Goal: Task Accomplishment & Management: Use online tool/utility

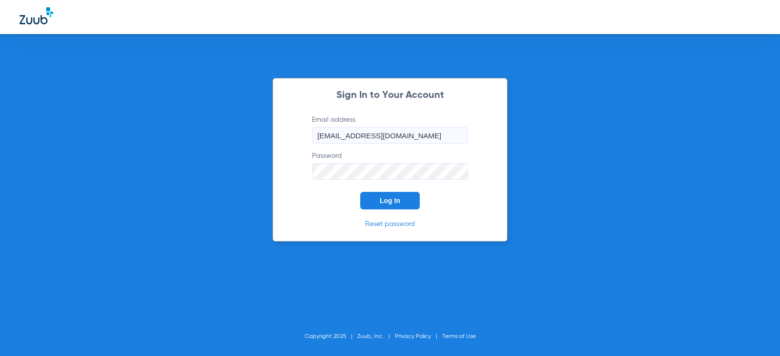
click at [384, 215] on div "Sign In to Your Account Email address [EMAIL_ADDRESS][DOMAIN_NAME] Password Log…" at bounding box center [390, 160] width 235 height 164
click at [385, 198] on span "Log In" at bounding box center [390, 201] width 20 height 8
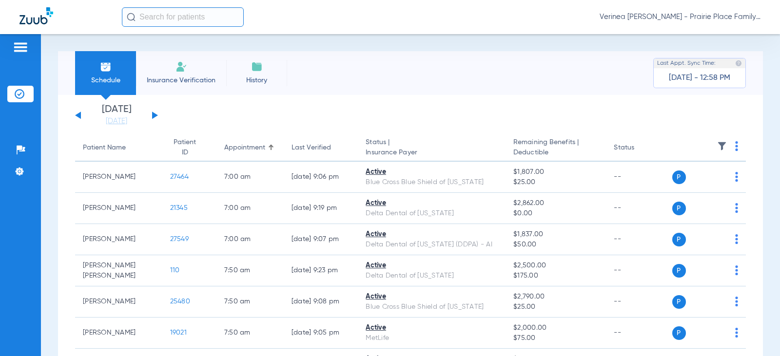
click at [155, 117] on button at bounding box center [155, 115] width 6 height 7
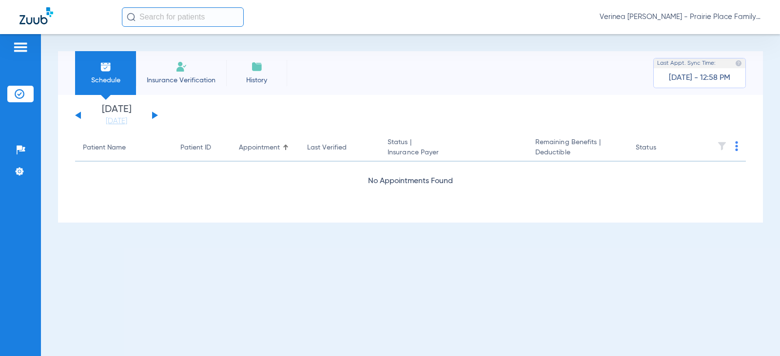
click at [155, 117] on button at bounding box center [155, 115] width 6 height 7
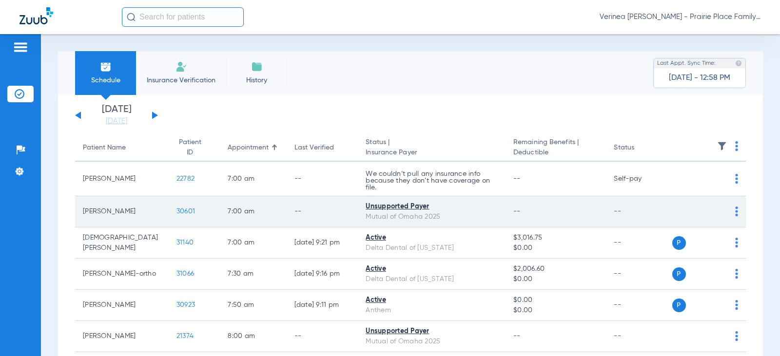
click at [176, 212] on span "30601" at bounding box center [185, 211] width 19 height 7
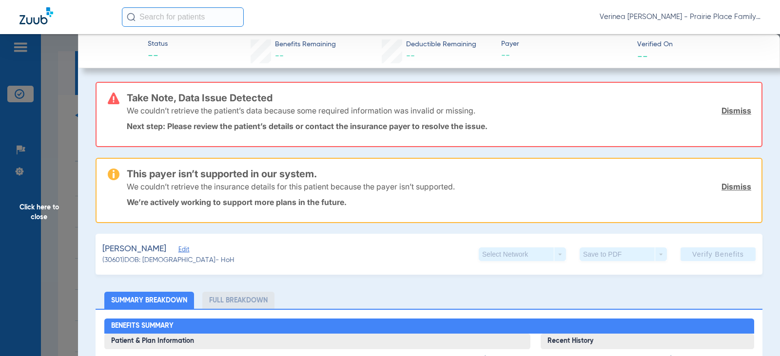
click at [54, 249] on span "Click here to close" at bounding box center [39, 212] width 78 height 356
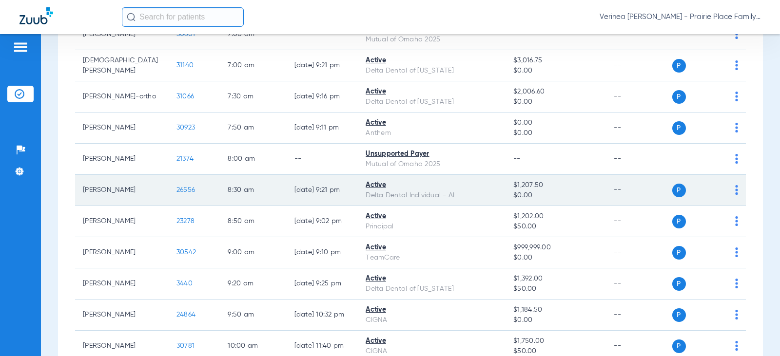
scroll to position [195, 0]
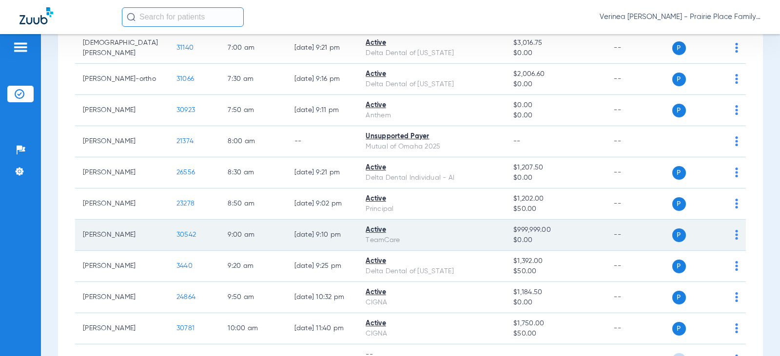
click at [176, 238] on span "30542" at bounding box center [186, 235] width 20 height 7
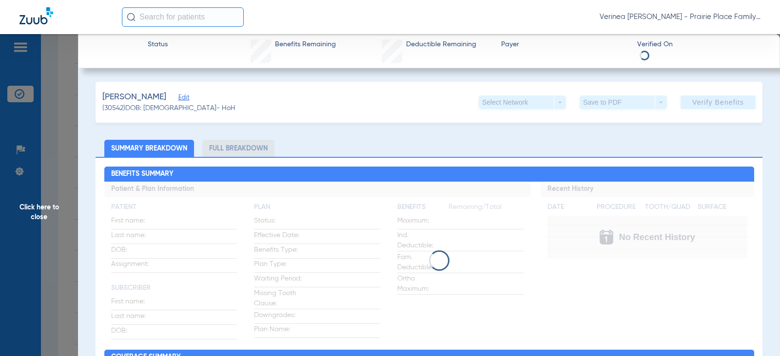
click at [236, 147] on li "Full Breakdown" at bounding box center [238, 148] width 72 height 17
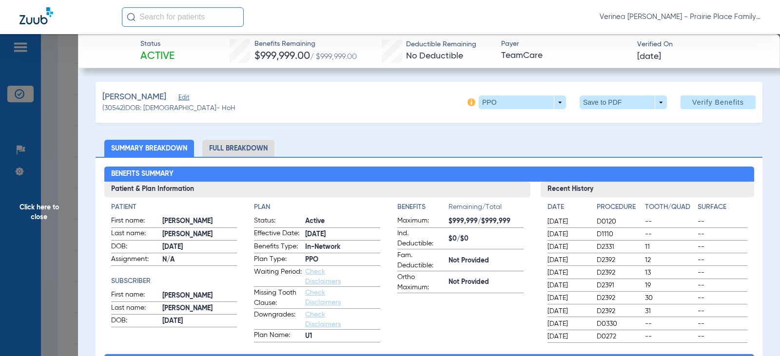
click at [239, 148] on li "Full Breakdown" at bounding box center [238, 148] width 72 height 17
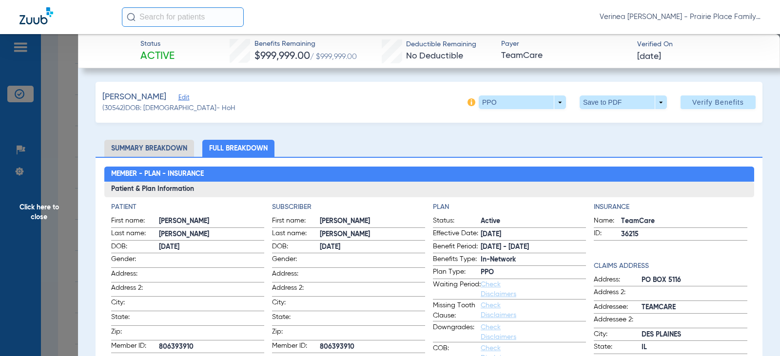
click at [602, 110] on div "[PERSON_NAME] Edit (30542) DOB: [DEMOGRAPHIC_DATA] - HoH PPO arrow_drop_down Sa…" at bounding box center [429, 102] width 667 height 41
click at [599, 99] on span at bounding box center [623, 103] width 87 height 14
click at [605, 121] on span "Save to PDF" at bounding box center [619, 121] width 39 height 7
click at [52, 216] on span "Click here to close" at bounding box center [39, 212] width 78 height 356
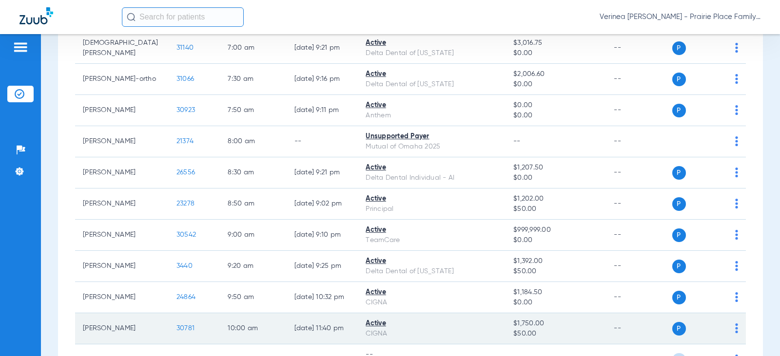
click at [176, 325] on span "30781" at bounding box center [185, 328] width 18 height 7
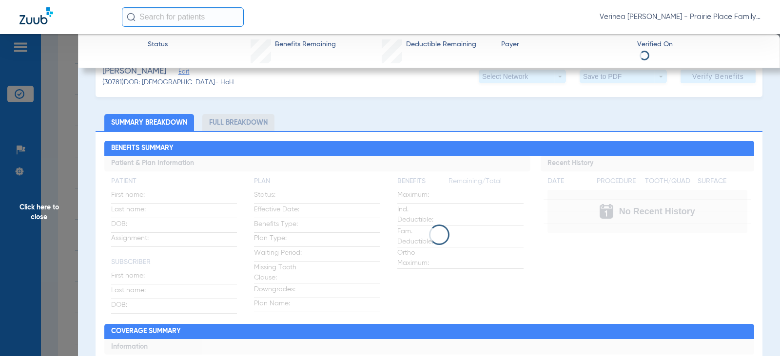
scroll to position [49, 0]
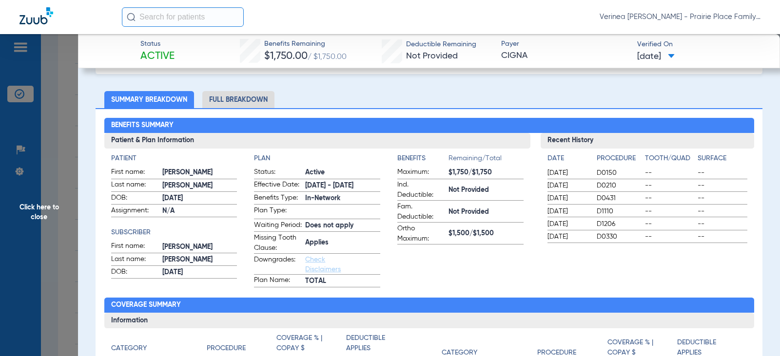
click at [234, 100] on li "Full Breakdown" at bounding box center [238, 99] width 72 height 17
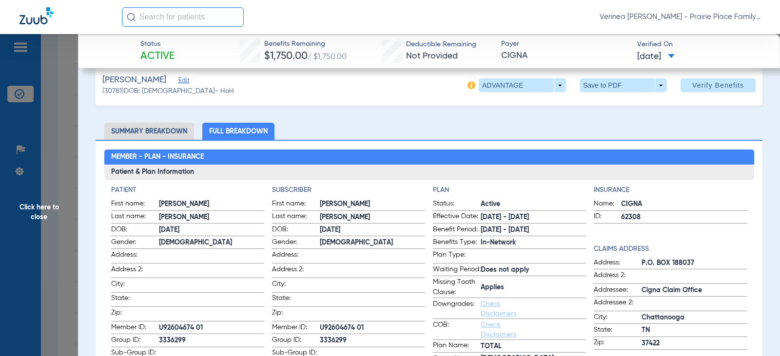
scroll to position [0, 0]
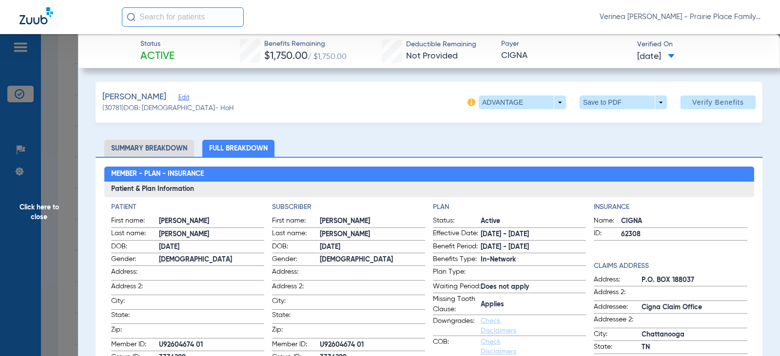
click at [597, 111] on div "[PERSON_NAME] Edit (30781) DOB: [DEMOGRAPHIC_DATA] - HoH ADVANTAGE arrow_drop_d…" at bounding box center [429, 102] width 667 height 41
click at [603, 100] on span at bounding box center [623, 103] width 87 height 14
click at [604, 107] on div at bounding box center [390, 178] width 780 height 356
click at [617, 111] on span at bounding box center [623, 102] width 23 height 23
click at [619, 127] on button "insert_drive_file Save to PDF" at bounding box center [610, 122] width 74 height 20
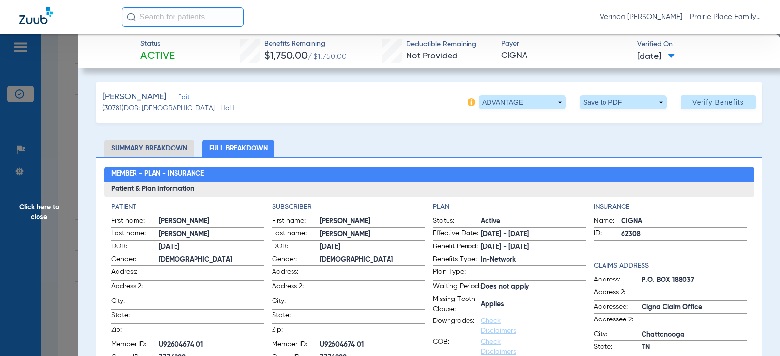
click at [59, 222] on span "Click here to close" at bounding box center [39, 212] width 78 height 356
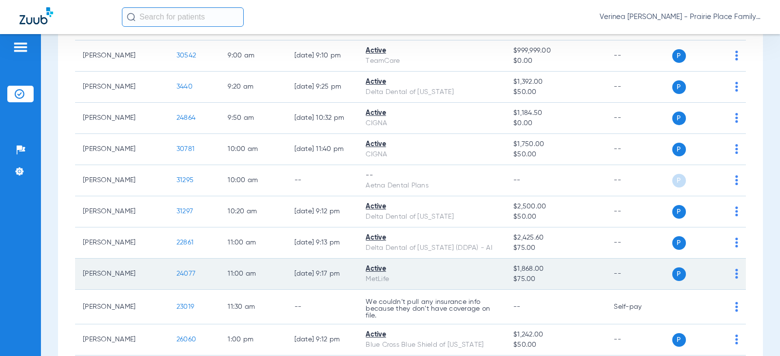
scroll to position [390, 0]
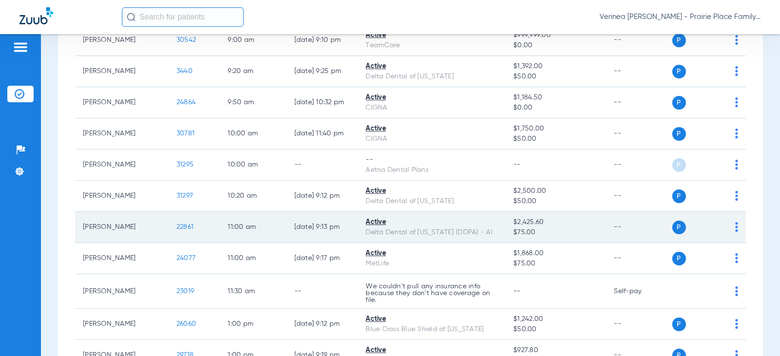
click at [176, 227] on span "22861" at bounding box center [184, 227] width 17 height 7
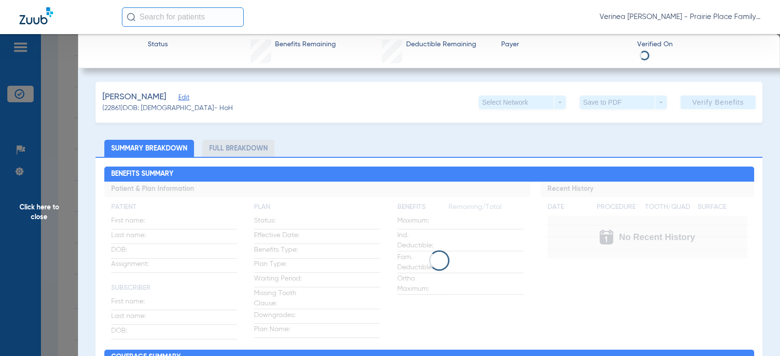
click at [218, 149] on li "Full Breakdown" at bounding box center [238, 148] width 72 height 17
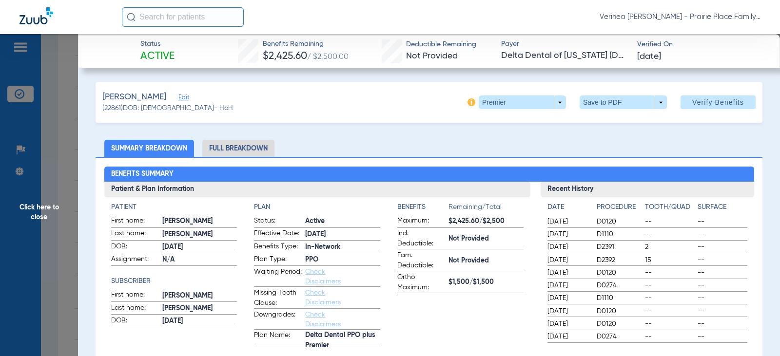
click at [219, 153] on li "Full Breakdown" at bounding box center [238, 148] width 72 height 17
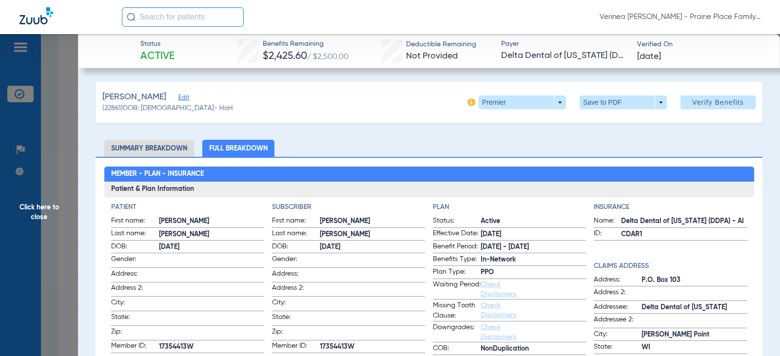
click at [598, 105] on span at bounding box center [623, 103] width 87 height 14
click at [598, 130] on button "insert_drive_file Save to PDF" at bounding box center [610, 122] width 74 height 20
click at [42, 213] on span "Click here to close" at bounding box center [39, 212] width 78 height 356
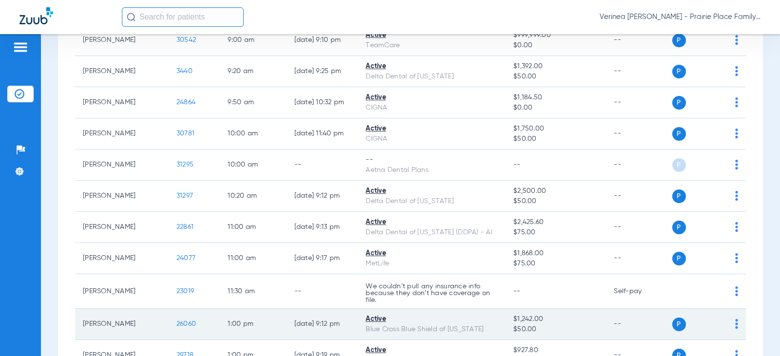
click at [114, 321] on td "[PERSON_NAME]" at bounding box center [122, 324] width 94 height 31
click at [180, 323] on span "26060" at bounding box center [186, 324] width 20 height 7
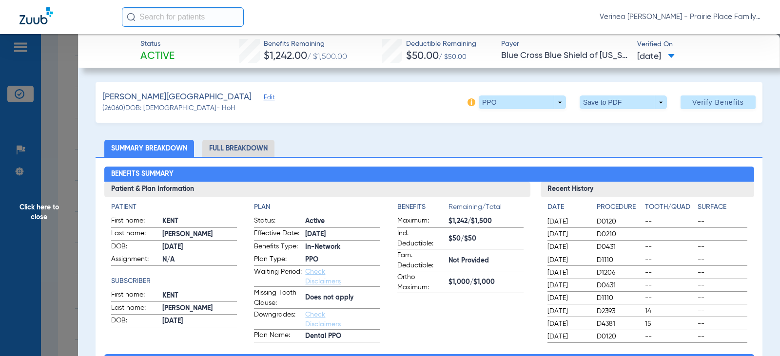
click at [236, 144] on li "Full Breakdown" at bounding box center [238, 148] width 72 height 17
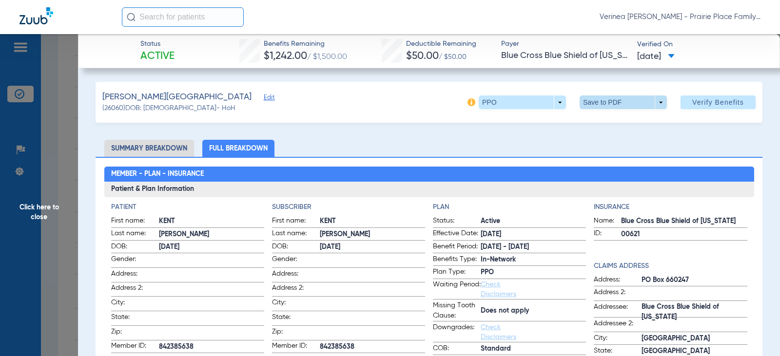
click at [613, 99] on span at bounding box center [623, 102] width 23 height 23
click at [601, 127] on button "insert_drive_file Save to PDF" at bounding box center [610, 122] width 74 height 20
click at [26, 212] on span "Click here to close" at bounding box center [39, 212] width 78 height 356
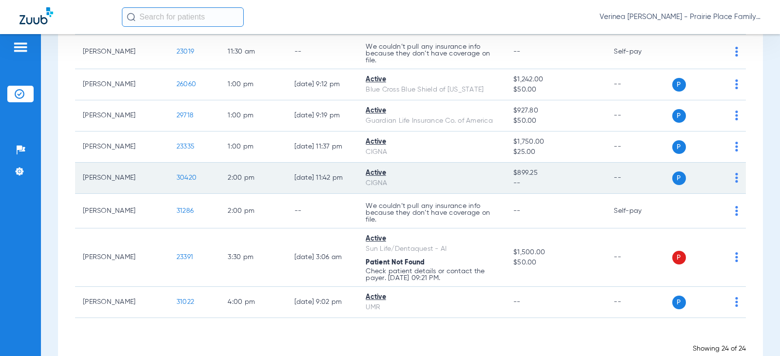
scroll to position [634, 0]
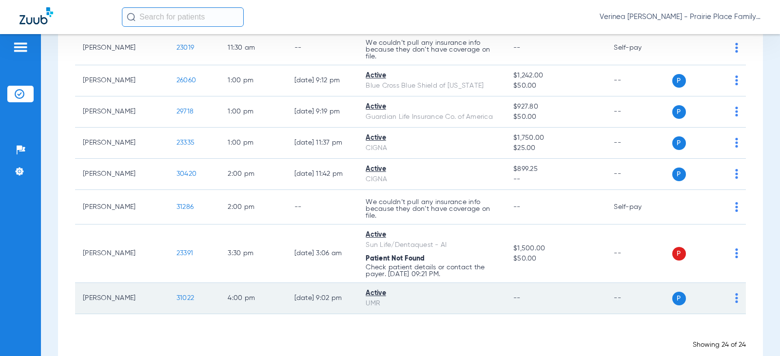
click at [176, 296] on span "31022" at bounding box center [185, 298] width 18 height 7
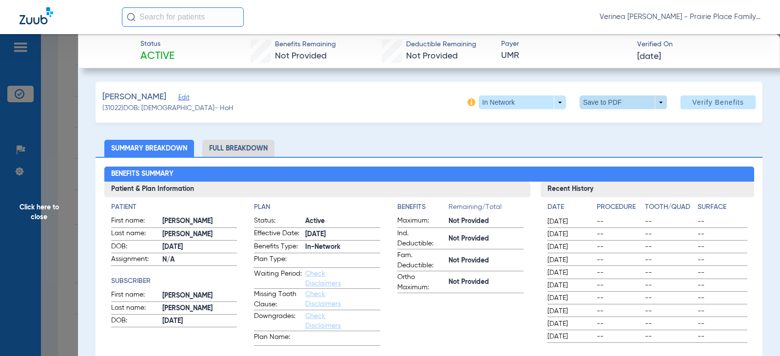
click at [590, 107] on span at bounding box center [623, 103] width 87 height 14
click at [590, 120] on mat-icon "insert_drive_file" at bounding box center [587, 122] width 12 height 12
click at [431, 121] on div "[PERSON_NAME] (31022) DOB: [DEMOGRAPHIC_DATA] - HoH In Network arrow_drop_down …" at bounding box center [429, 102] width 667 height 41
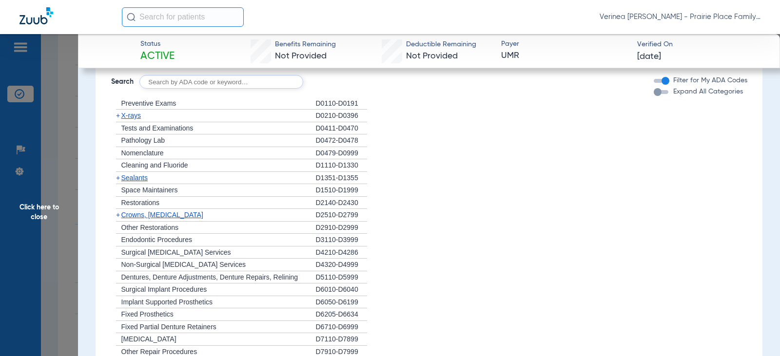
scroll to position [585, 0]
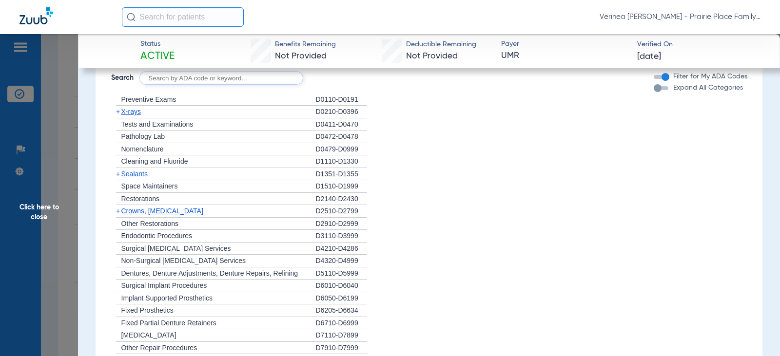
click at [125, 112] on span "X-rays" at bounding box center [131, 112] width 20 height 8
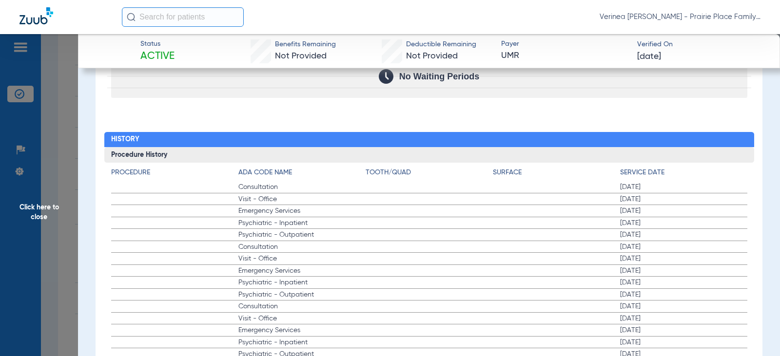
scroll to position [1096, 0]
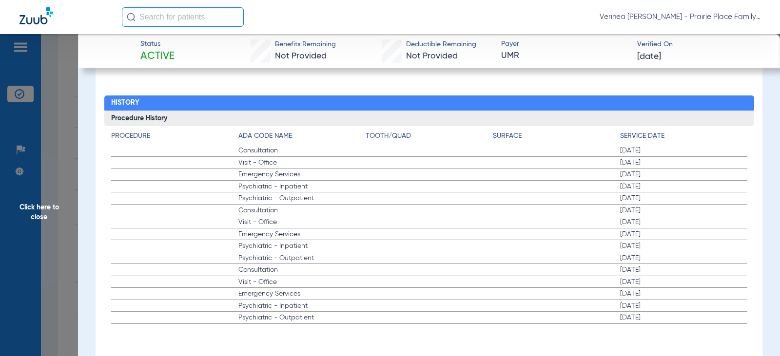
click at [37, 206] on span "Click here to close" at bounding box center [39, 212] width 78 height 356
